Goal: Information Seeking & Learning: Learn about a topic

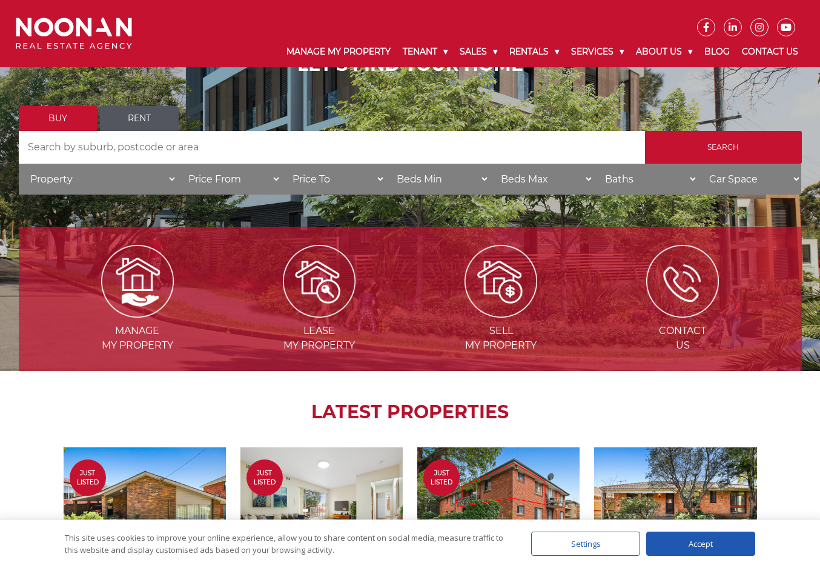
scroll to position [121, 0]
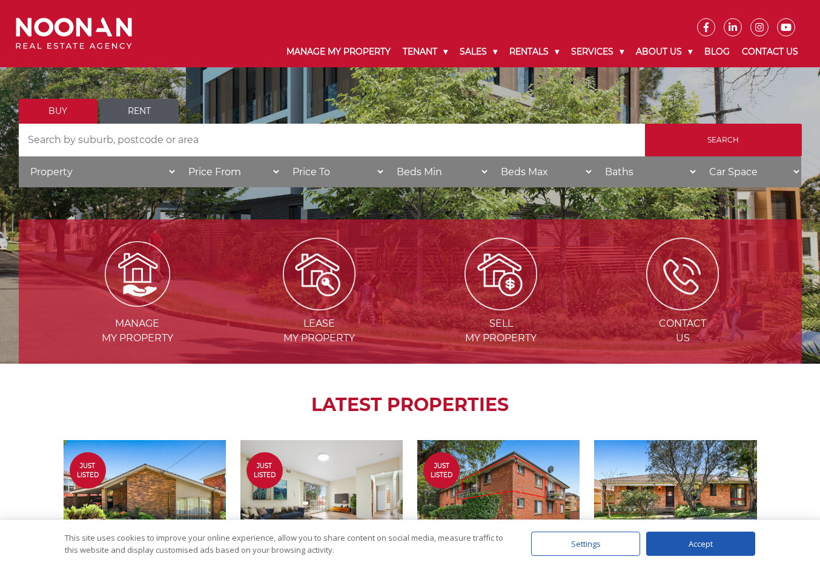
click at [133, 268] on img at bounding box center [137, 273] width 65 height 65
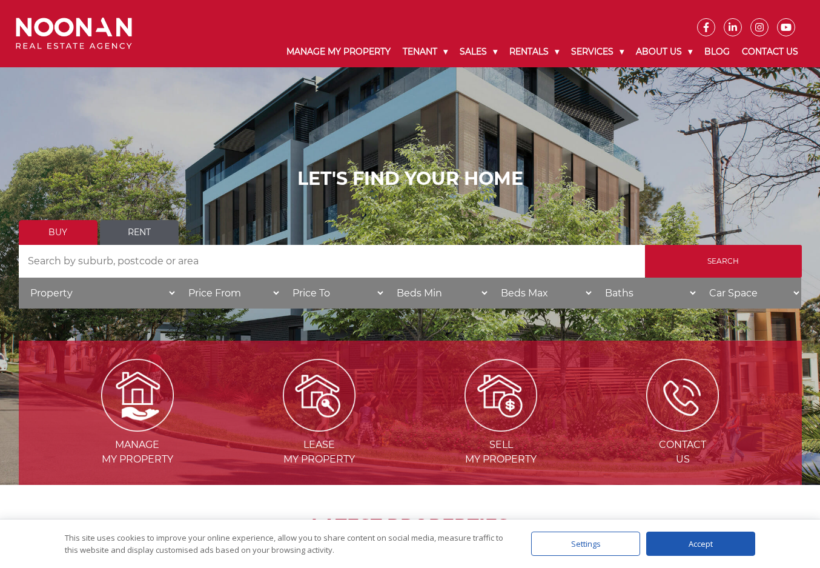
scroll to position [121, 0]
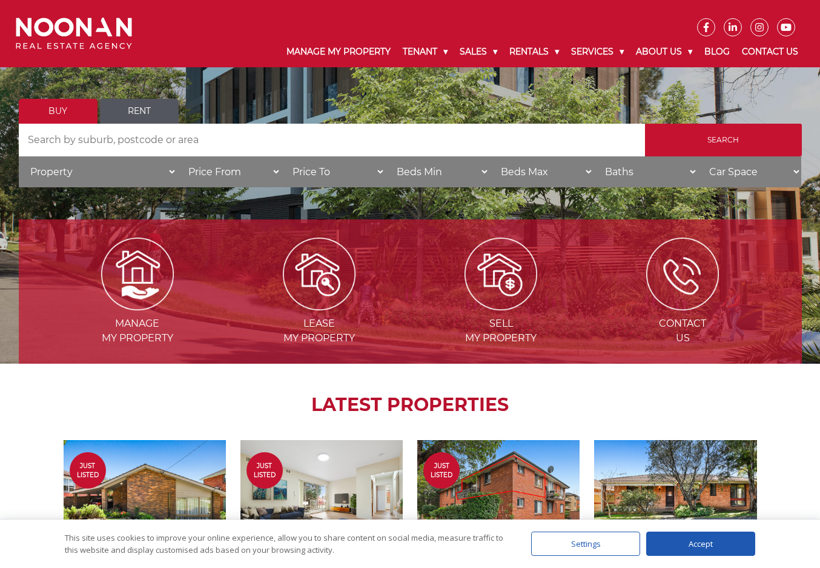
click at [120, 107] on link "Rent" at bounding box center [139, 111] width 79 height 25
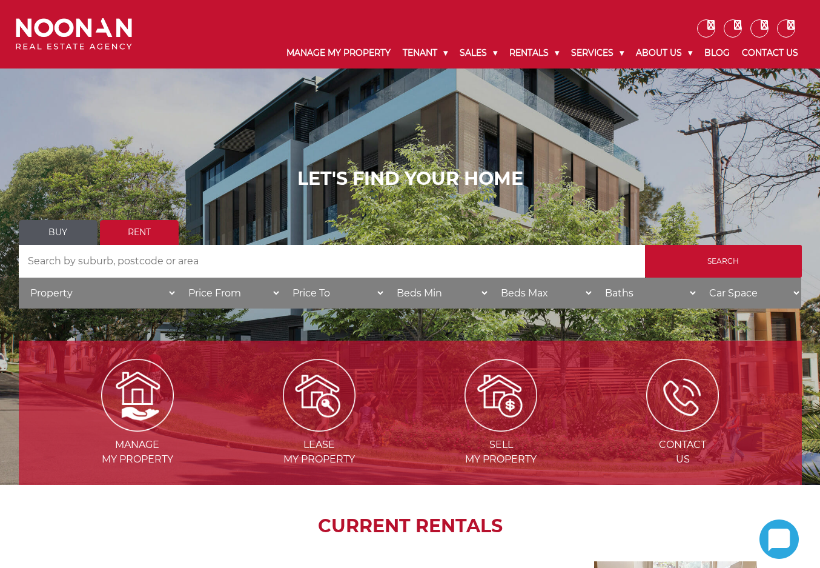
click at [70, 223] on link "Buy" at bounding box center [58, 232] width 79 height 25
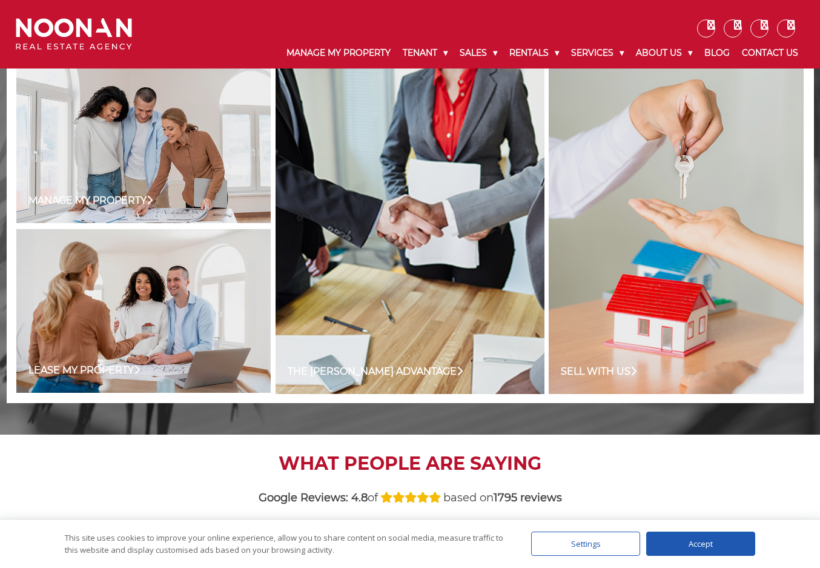
scroll to position [909, 0]
